Goal: Book appointment/travel/reservation

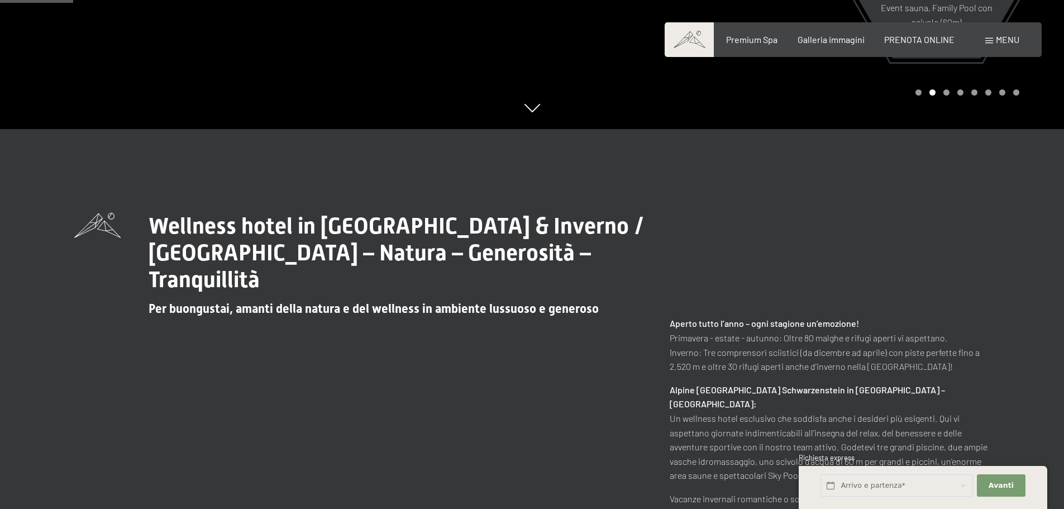
scroll to position [447, 0]
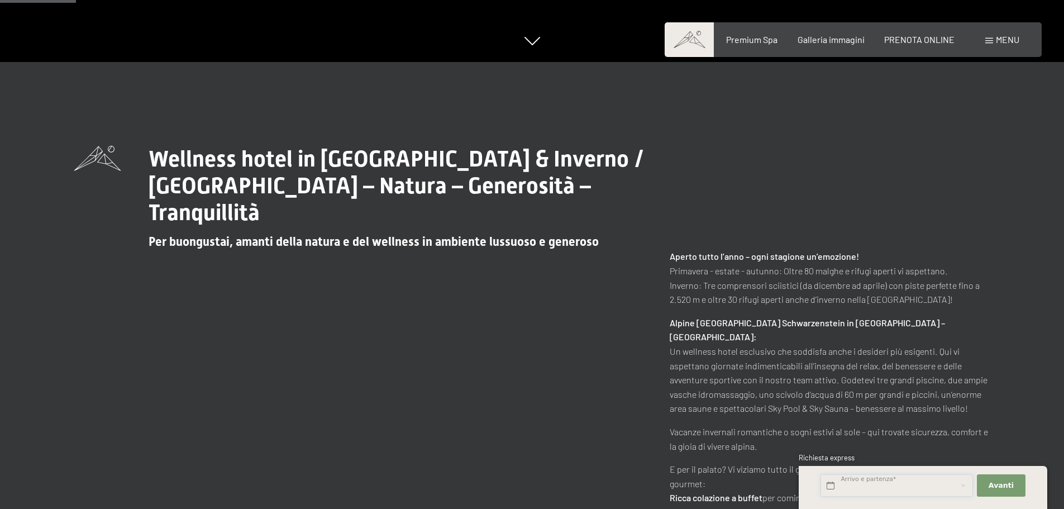
click at [842, 482] on input "text" at bounding box center [897, 485] width 153 height 23
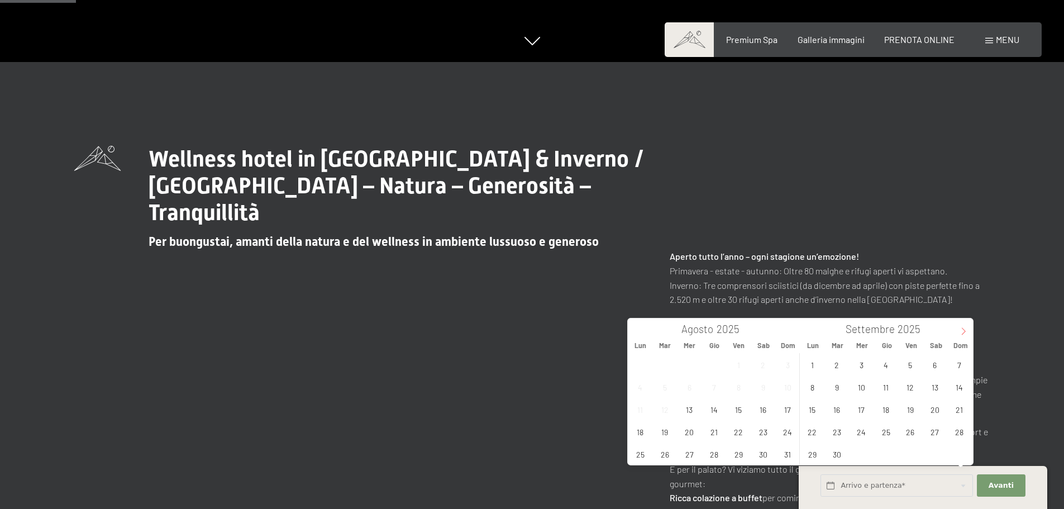
click at [964, 330] on icon at bounding box center [964, 331] width 8 height 8
type input "2026"
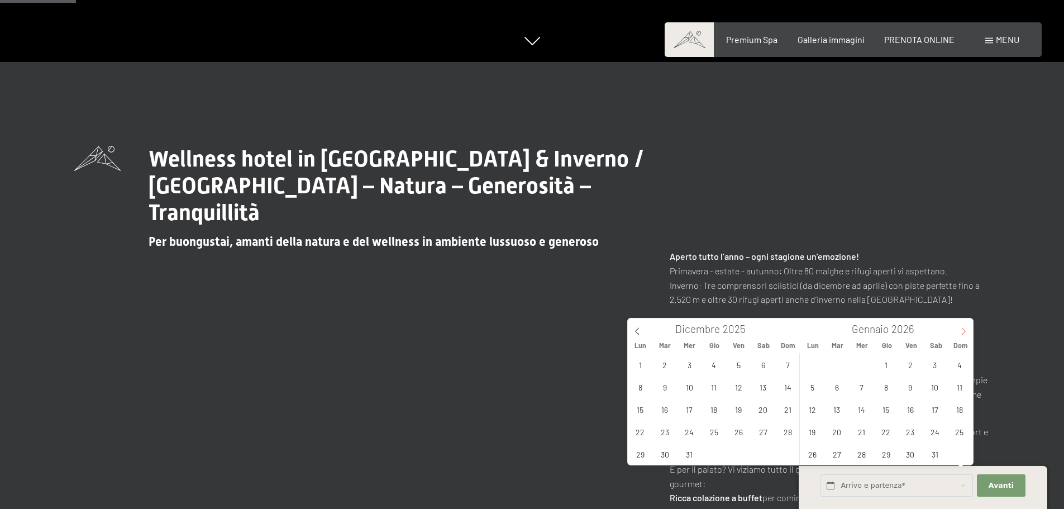
click at [964, 330] on icon at bounding box center [964, 331] width 8 height 8
type input "2026"
click at [858, 430] on span "18" at bounding box center [862, 432] width 22 height 22
click at [962, 430] on span "22" at bounding box center [960, 432] width 22 height 22
type input "Mer. 18/02/2026 - Dom. 22/02/2026"
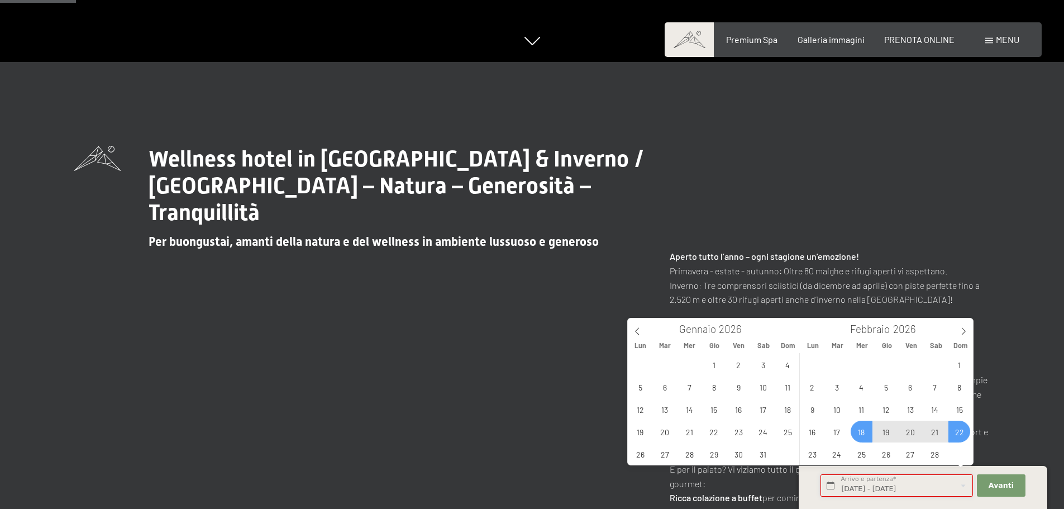
scroll to position [0, 2]
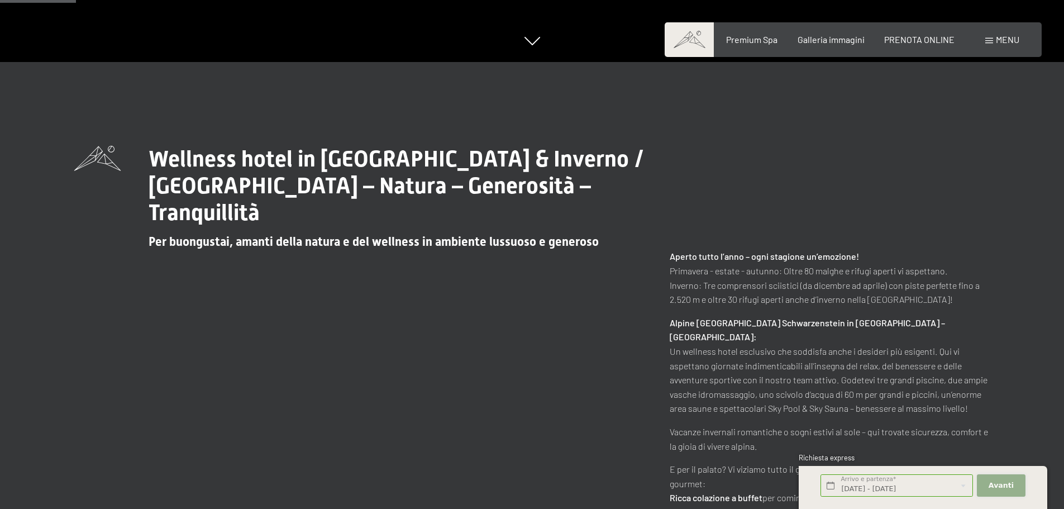
click at [1005, 482] on span "Avanti" at bounding box center [1001, 486] width 25 height 10
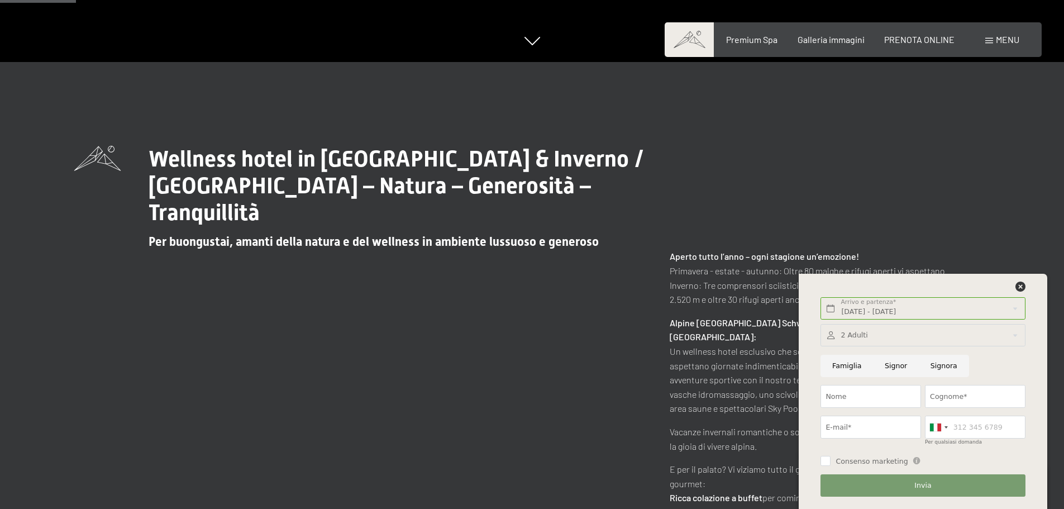
click at [943, 365] on input "Signora" at bounding box center [944, 366] width 50 height 23
radio input "true"
click at [881, 398] on input "Nome" at bounding box center [871, 396] width 101 height 23
type input "SAMANTA"
type input "GARAGNANI"
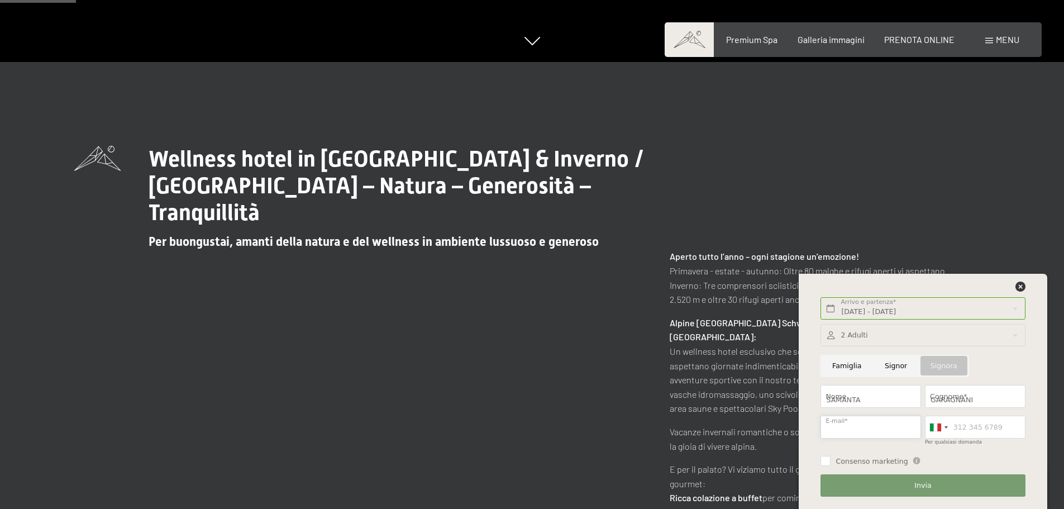
type input "samanta.garagnani@gmail.com"
type input "3389946096"
drag, startPoint x: 827, startPoint y: 429, endPoint x: 940, endPoint y: 432, distance: 112.9
click at [940, 432] on div "2 Adulti 2 Adulti Più di 14 anni 0 Bambini Fino a 14 anni Inserisci Famiglia Si…" at bounding box center [923, 410] width 208 height 181
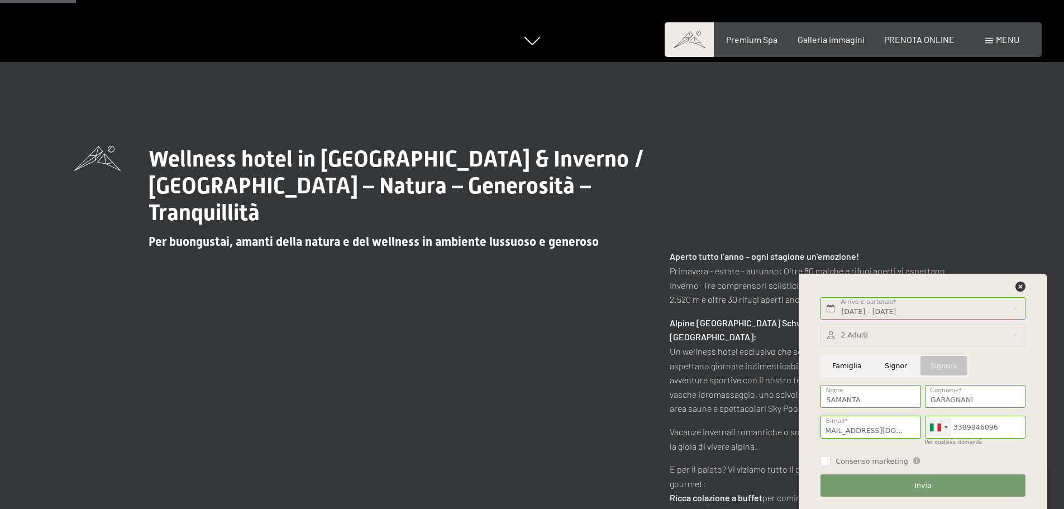
type input "sgaragnani@studiocantonigaragnani.com"
click at [825, 463] on input "Consenso marketing" at bounding box center [826, 461] width 10 height 10
checkbox input "true"
click at [936, 491] on button "Invia" at bounding box center [923, 485] width 204 height 23
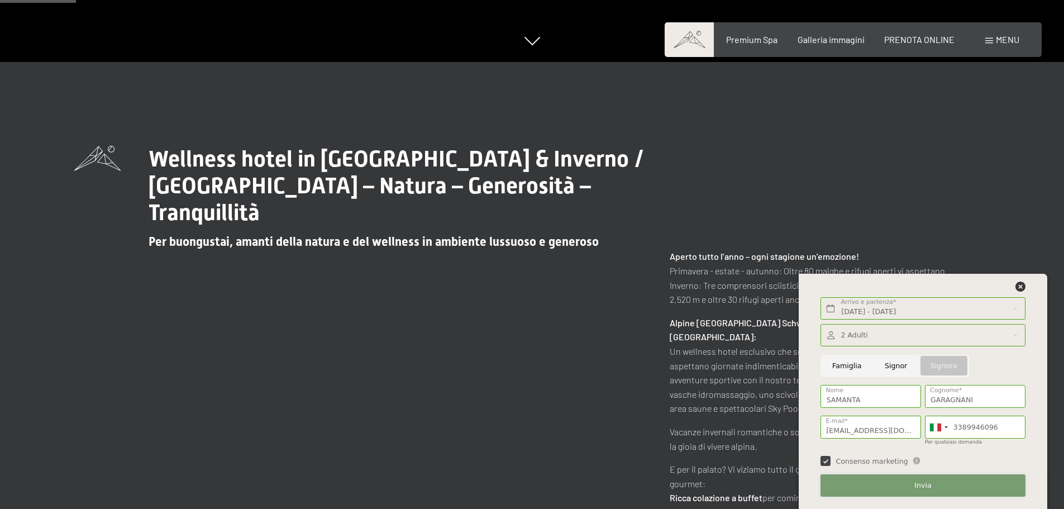
click at [922, 479] on button "Invia" at bounding box center [923, 485] width 204 height 23
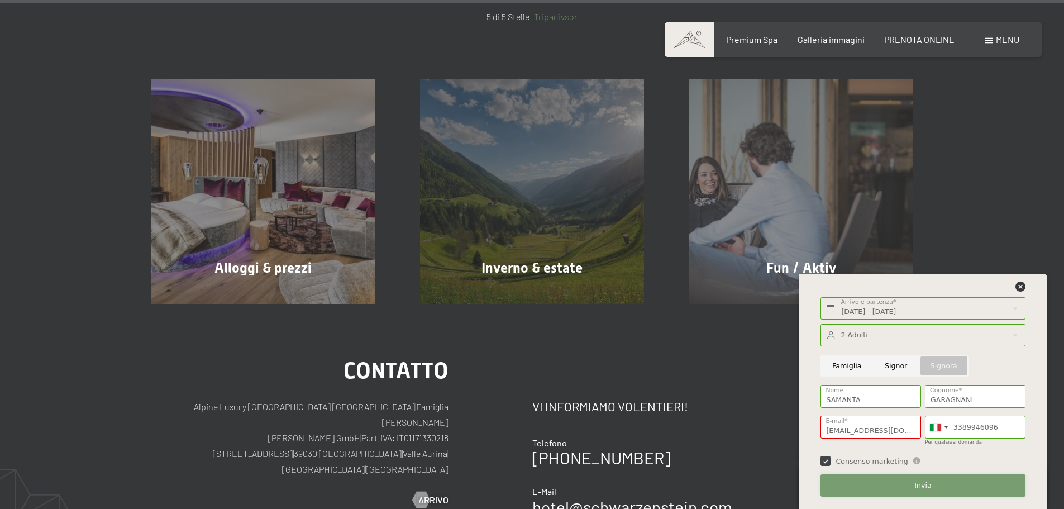
scroll to position [5633, 0]
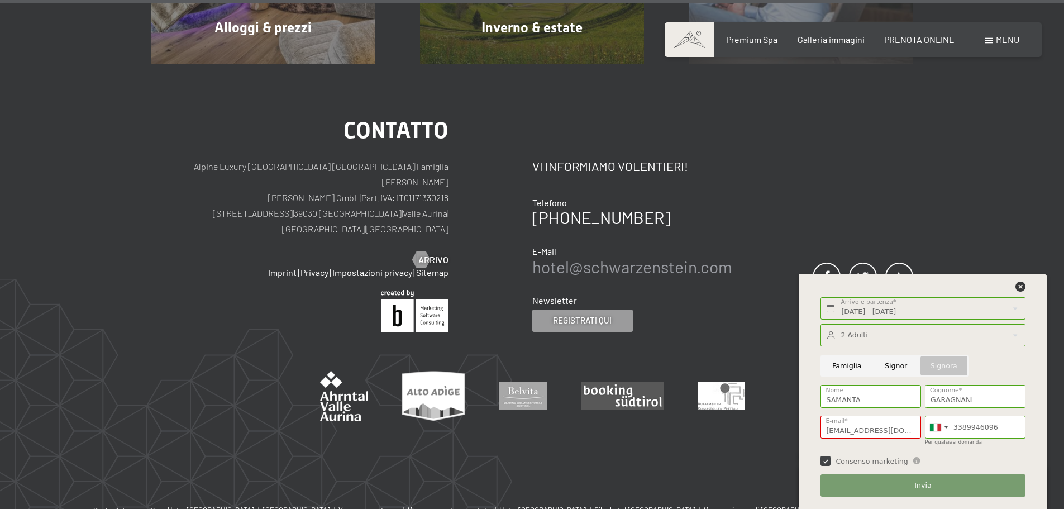
click at [608, 256] on link "hotel@ no-spam. schwarzenstein. no-spam. com" at bounding box center [632, 266] width 200 height 20
click at [530, 227] on div "Contatto Alpine Luxury SPA Resort SCHWARZENSTEIN | Famiglia Zimmerhofer Otmar Z…" at bounding box center [342, 226] width 382 height 212
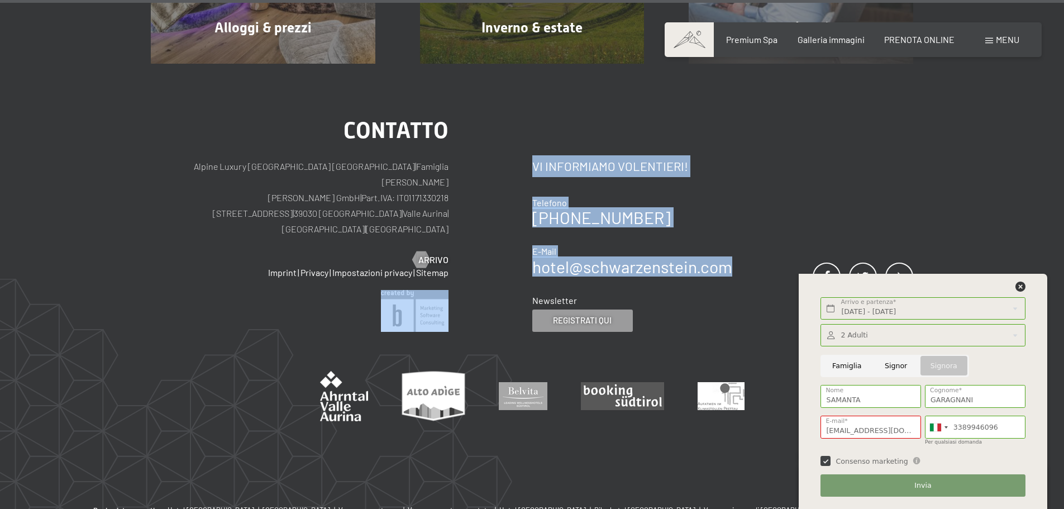
drag, startPoint x: 733, startPoint y: 226, endPoint x: 526, endPoint y: 230, distance: 207.3
click at [526, 230] on div "Contatto Alpine Luxury SPA Resort SCHWARZENSTEIN | Famiglia Zimmerhofer Otmar Z…" at bounding box center [532, 226] width 763 height 212
click at [534, 256] on link "hotel@ no-spam. schwarzenstein. no-spam. com" at bounding box center [632, 266] width 200 height 20
click at [731, 256] on link "hotel@ no-spam. schwarzenstein. no-spam. com" at bounding box center [632, 266] width 200 height 20
click at [733, 227] on div "Contatto Vi informiamo volentieri! Telefono +39 0474 674100 E-Mail hotel@ no-sp…" at bounding box center [723, 226] width 382 height 212
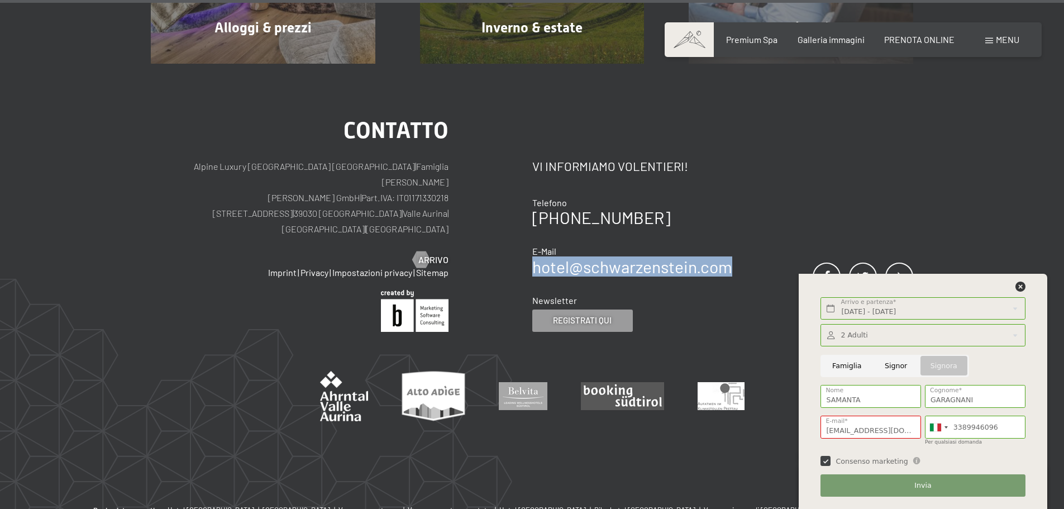
drag, startPoint x: 733, startPoint y: 227, endPoint x: 532, endPoint y: 231, distance: 200.1
click at [532, 231] on div "Contatto Vi informiamo volentieri! Telefono +39 0474 674100 E-Mail hotel@ no-sp…" at bounding box center [723, 226] width 382 height 212
copy link "hotel@ no-spam. schwarzenstein. no-spam. com"
click at [823, 430] on input "sgaragnani@studiocantonigaragnani.com" at bounding box center [871, 427] width 101 height 23
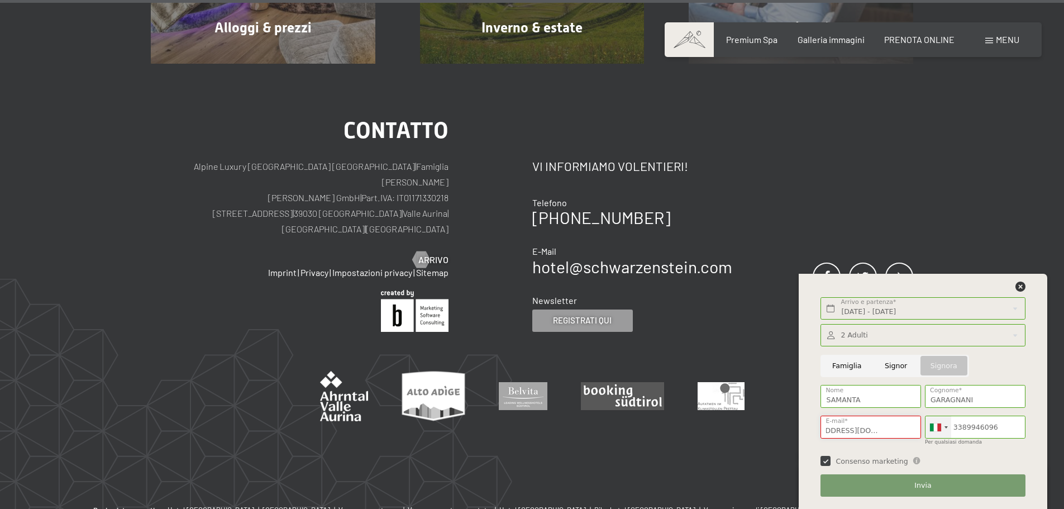
drag, startPoint x: 826, startPoint y: 429, endPoint x: 944, endPoint y: 431, distance: 117.4
click at [944, 431] on div "2 Adulti 2 Adulti Più di 14 anni 0 Bambini Fino a 14 anni Inserisci Famiglia Si…" at bounding box center [923, 410] width 208 height 181
type input "samanta.garagnani@gmail.com"
click at [921, 484] on span "Invia" at bounding box center [923, 486] width 17 height 10
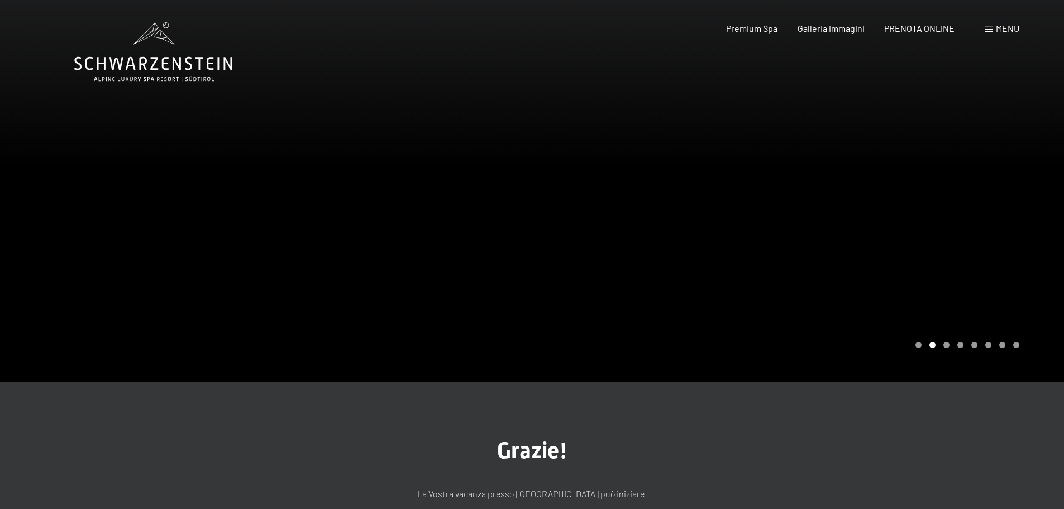
click at [1004, 28] on span "Menu" at bounding box center [1007, 28] width 23 height 11
